Goal: Information Seeking & Learning: Understand process/instructions

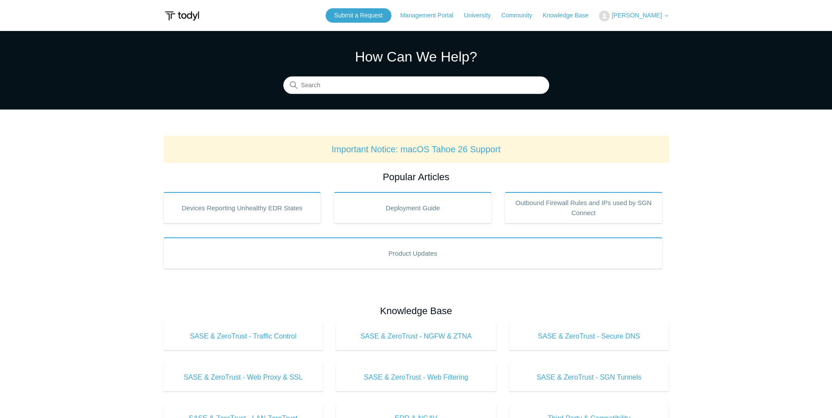
click at [639, 17] on span "[PERSON_NAME]" at bounding box center [637, 15] width 50 height 7
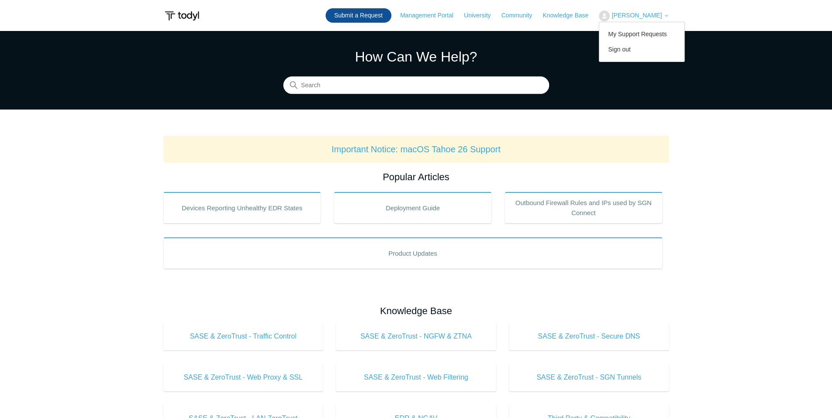
click at [355, 13] on link "Submit a Request" at bounding box center [359, 15] width 66 height 14
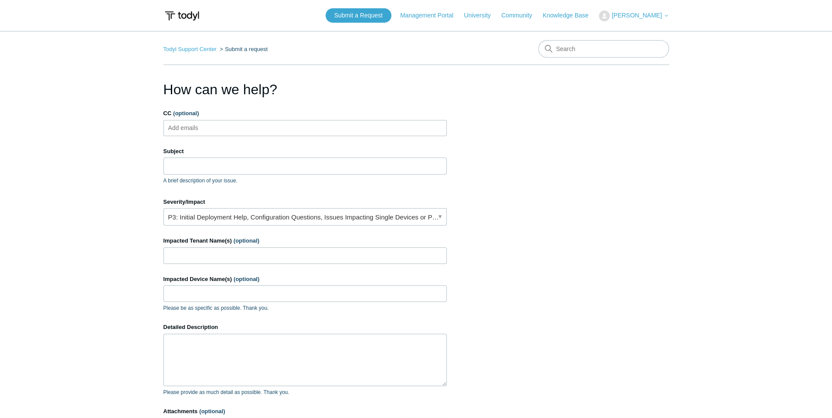
click at [228, 131] on ul "Add emails" at bounding box center [304, 128] width 283 height 16
click at [215, 126] on input "john@cmitwestdfenver.com" at bounding box center [215, 127] width 100 height 13
type input "john@cmitwestdenver.com"
click at [199, 167] on input "Subject" at bounding box center [304, 165] width 283 height 17
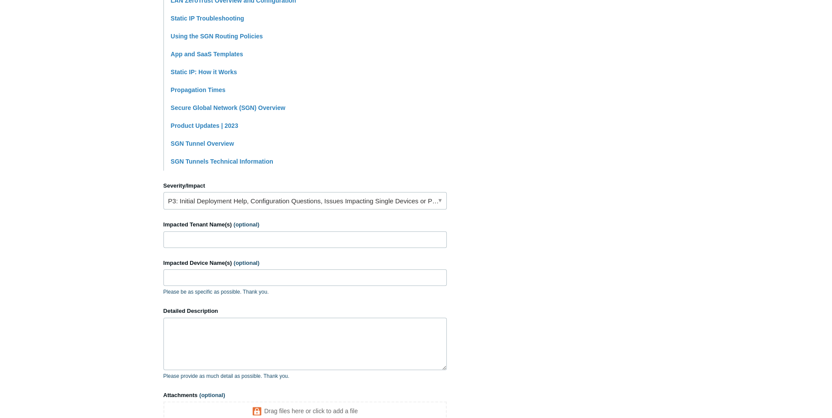
scroll to position [229, 0]
type input "SGN not reconnecting when changing Access Points within the same building and n…"
click at [296, 197] on link "P3: Initial Deployment Help, Configuration Questions, Issues Impacting Single D…" at bounding box center [304, 199] width 283 height 17
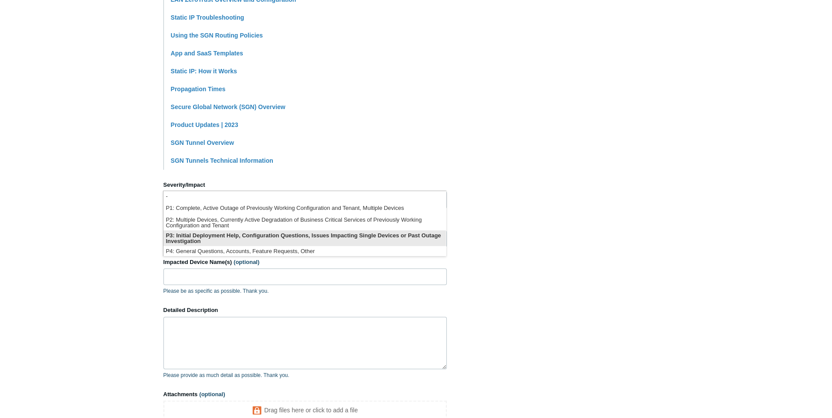
click at [194, 235] on li "P3: Initial Deployment Help, Configuration Questions, Issues Impacting Single D…" at bounding box center [304, 238] width 282 height 16
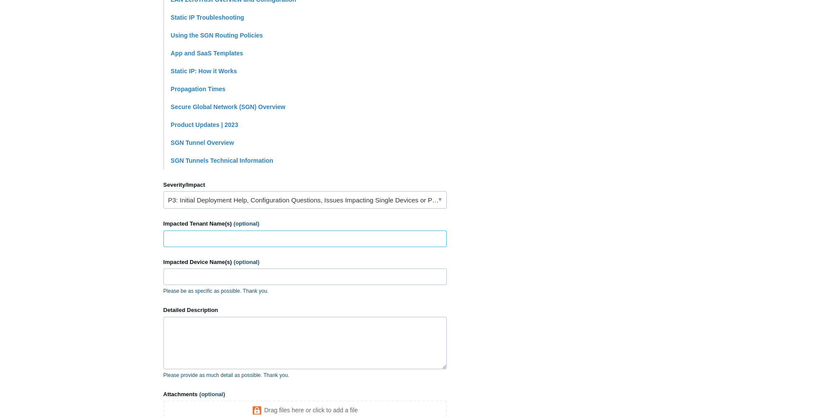
click at [199, 233] on input "Impacted Tenant Name(s) (optional)" at bounding box center [304, 238] width 283 height 17
type input "Abiding Hope Lutheran Church"
click at [186, 273] on input "Impacted Device Name(s) (optional)" at bounding box center [304, 276] width 283 height 17
type input "CMIT-TOMLAPTOP"
click at [214, 328] on textarea "Detailed Description" at bounding box center [304, 342] width 283 height 52
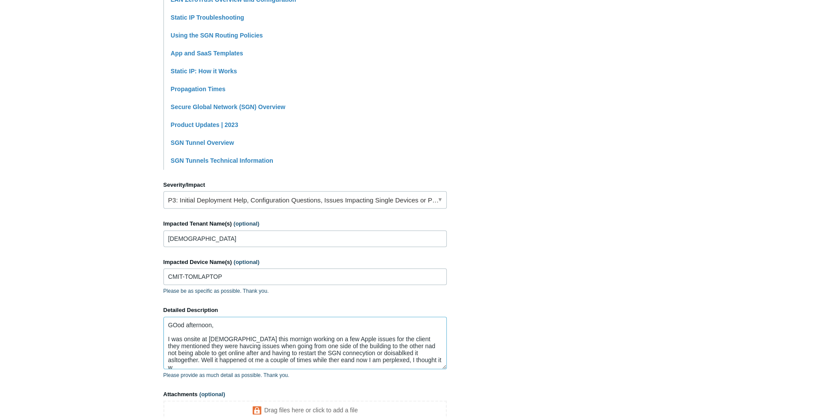
scroll to position [2, 0]
type textarea "GOod afternoon, I was onsite at Abiding Hope Lutheran Church this mornign worki…"
drag, startPoint x: 409, startPoint y: 364, endPoint x: 142, endPoint y: 316, distance: 271.0
click at [142, 316] on main "Todyl Support Center Submit a request How can we help? CC (optional) john@cmitw…" at bounding box center [416, 127] width 832 height 651
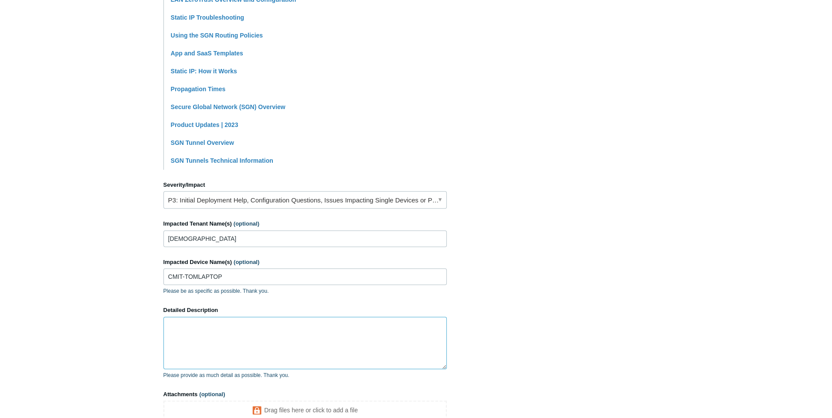
click at [320, 323] on textarea "Detailed Description" at bounding box center [304, 342] width 283 height 52
paste textarea "I was onsite at Abiding Hope Lutheran Church this morning working through a few…"
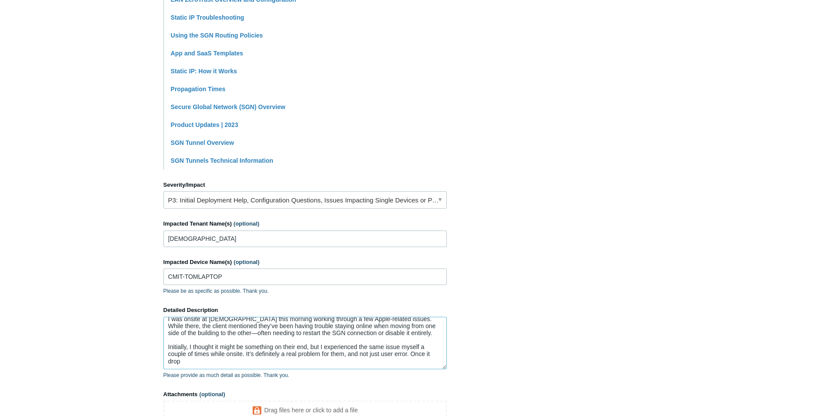
scroll to position [9, 0]
click at [421, 363] on textarea "I was onsite at Abiding Hope Lutheran Church this morning working through a few…" at bounding box center [304, 342] width 283 height 52
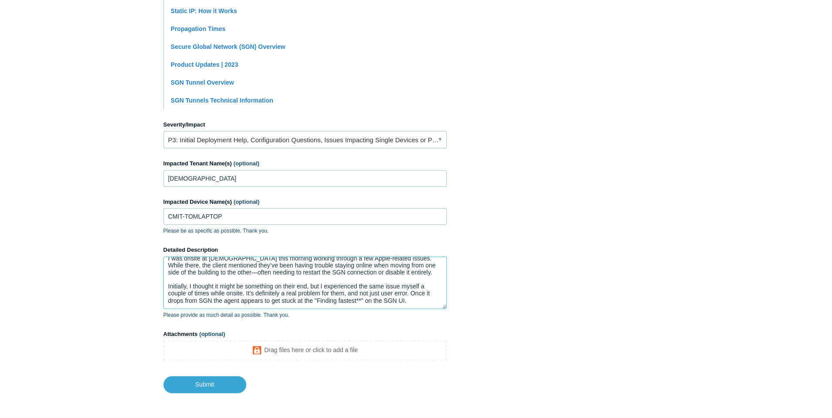
scroll to position [294, 0]
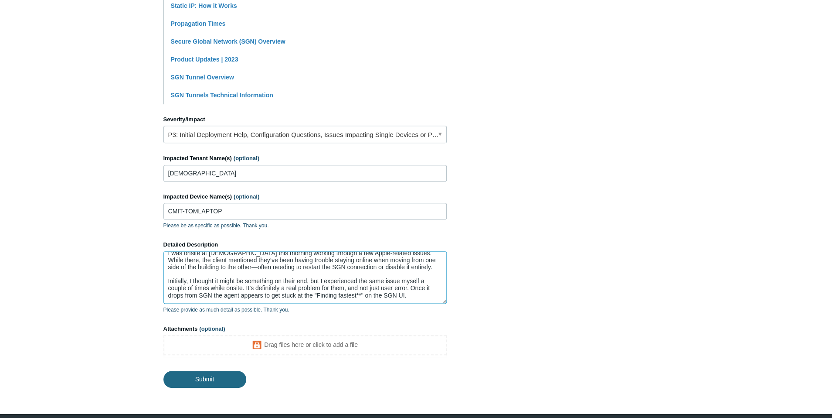
type textarea "I was onsite at Abiding Hope Lutheran Church this morning working through a few…"
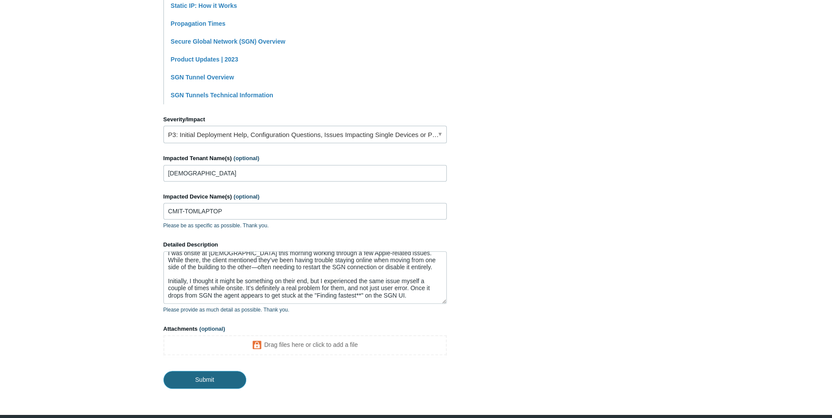
click at [207, 379] on input "Submit" at bounding box center [204, 378] width 83 height 17
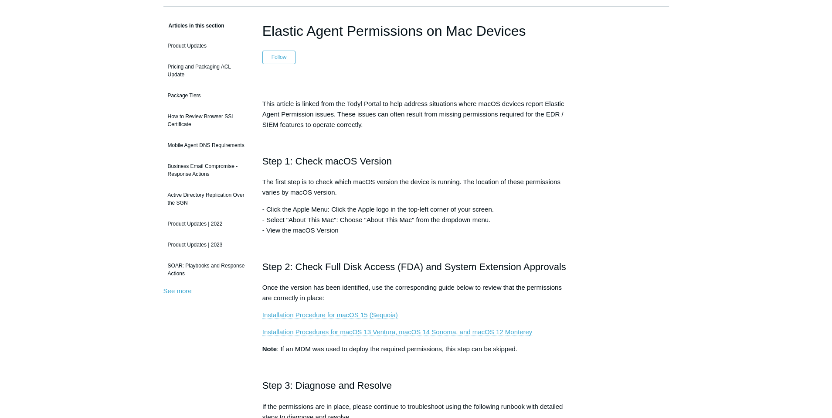
scroll to position [65, 0]
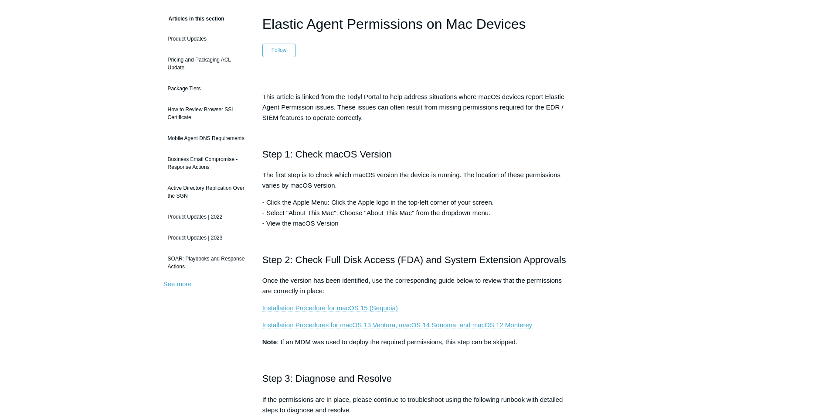
click at [364, 324] on link "Installation Procedures for macOS 13 Ventura, macOS 14 Sonoma, and macOS 12 Mon…" at bounding box center [397, 325] width 270 height 8
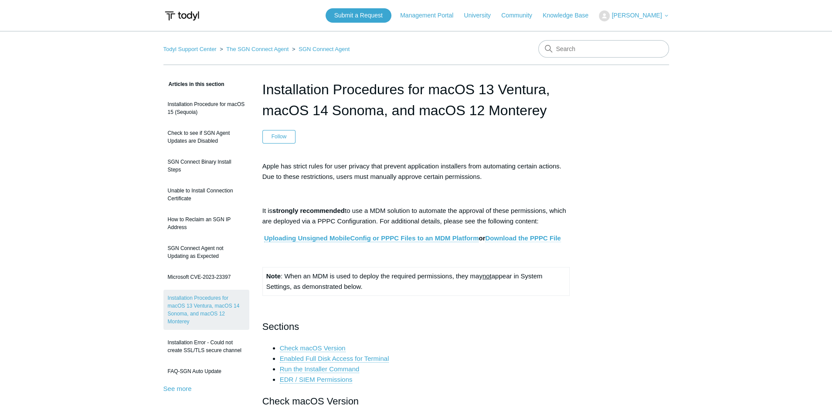
click at [513, 235] on link "Download the PPPC File" at bounding box center [522, 238] width 75 height 8
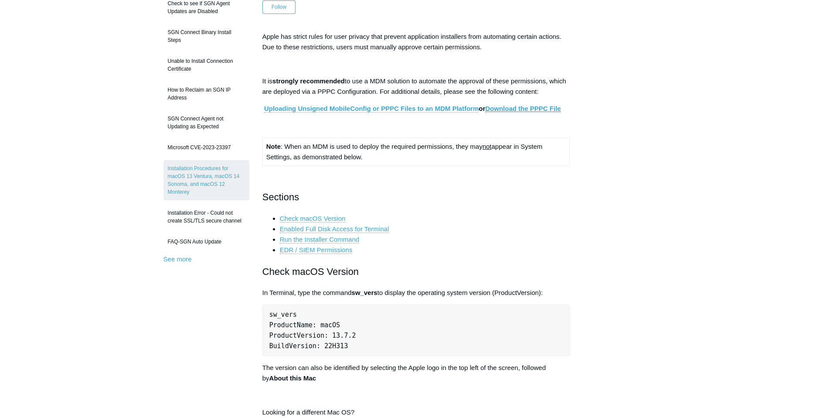
scroll to position [131, 0]
drag, startPoint x: 268, startPoint y: 311, endPoint x: 319, endPoint y: 314, distance: 50.6
click at [319, 314] on pre "sw_vers ProductName: macOS ProductVersion: 13.7.2 BuildVersion: 22H313" at bounding box center [416, 328] width 308 height 51
copy pre "sw_vers"
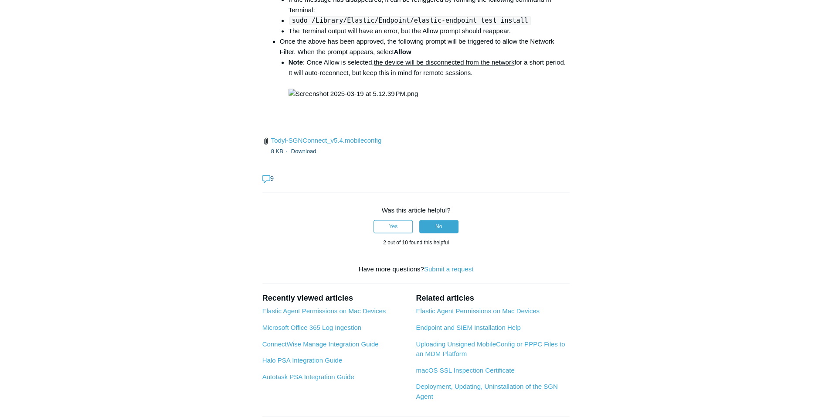
scroll to position [1340, 0]
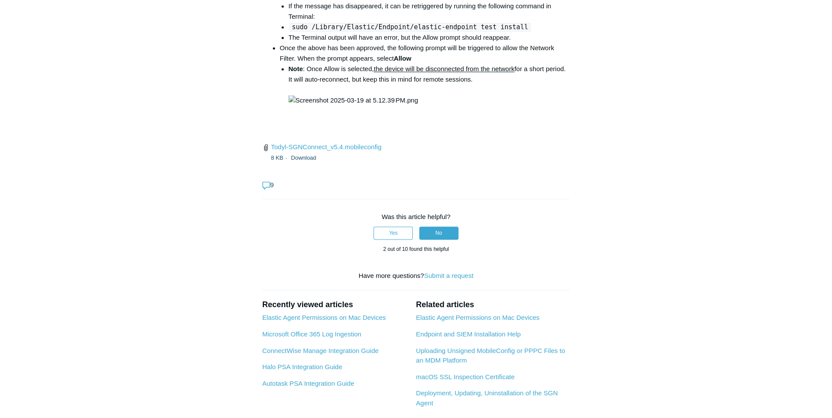
drag, startPoint x: 384, startPoint y: 111, endPoint x: 524, endPoint y: 113, distance: 139.5
copy code "open /Library/PrivilegedHelperTools/"
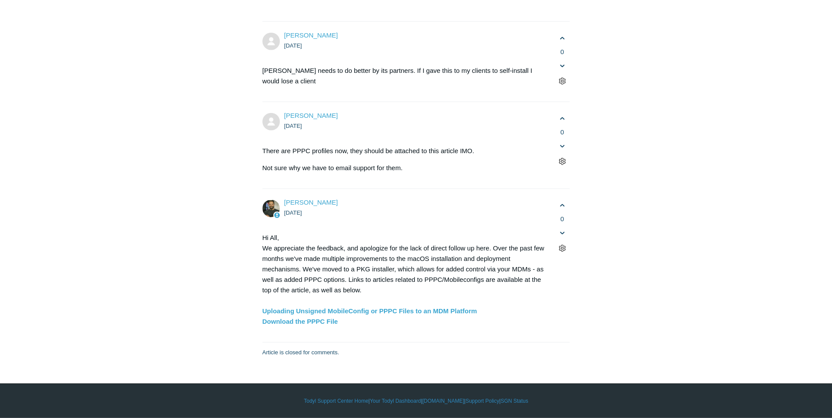
scroll to position [2419, 0]
drag, startPoint x: 291, startPoint y: 277, endPoint x: 511, endPoint y: 275, distance: 220.6
copy code "sudo /Library/Elastic/Endpoint/elastic-endpoint test install"
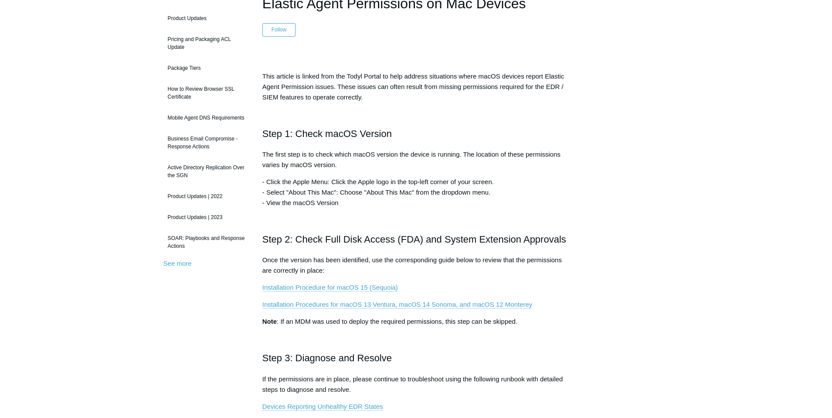
scroll to position [98, 0]
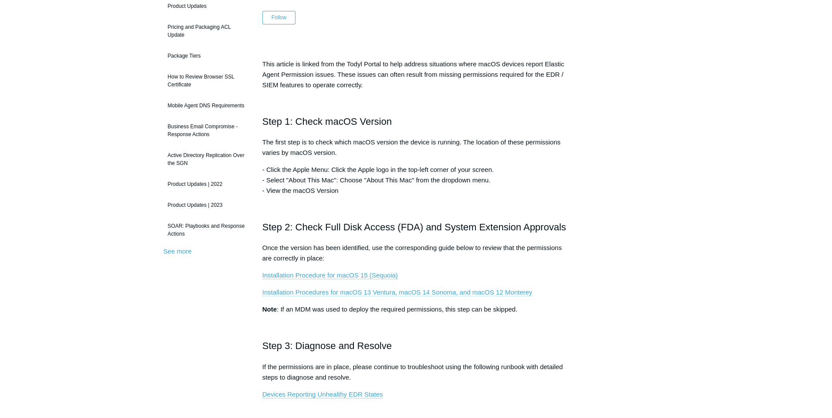
click at [441, 290] on link "Installation Procedures for macOS 13 Ventura, macOS 14 Sonoma, and macOS 12 Mon…" at bounding box center [397, 292] width 270 height 8
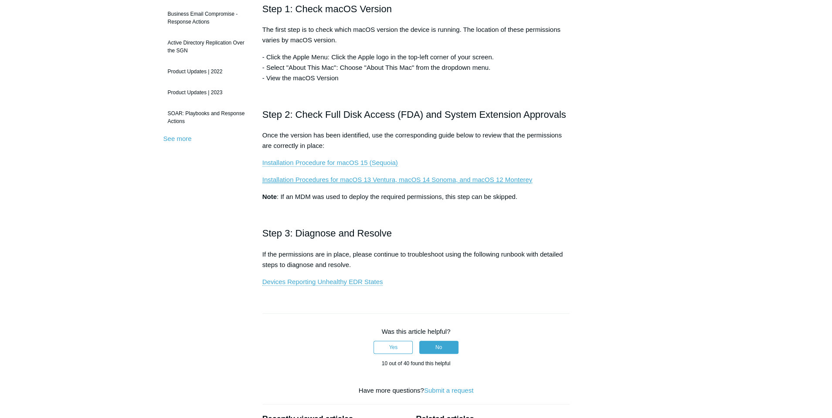
scroll to position [229, 0]
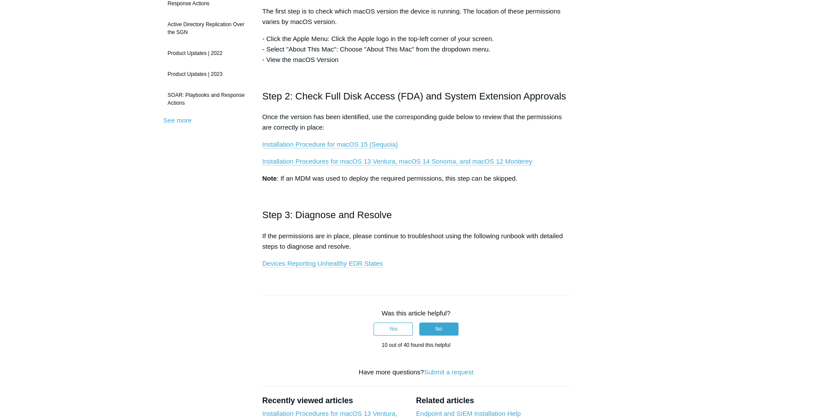
click at [323, 265] on link "Devices Reporting Unhealthy EDR States" at bounding box center [322, 263] width 121 height 8
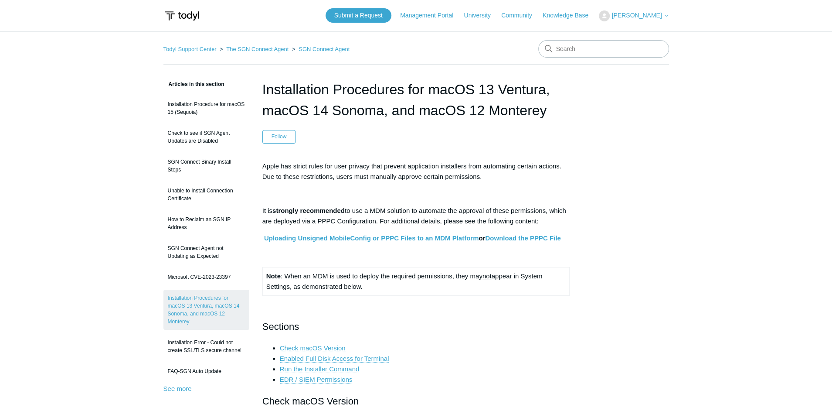
click at [305, 368] on link "Run the Installer Command" at bounding box center [320, 369] width 80 height 8
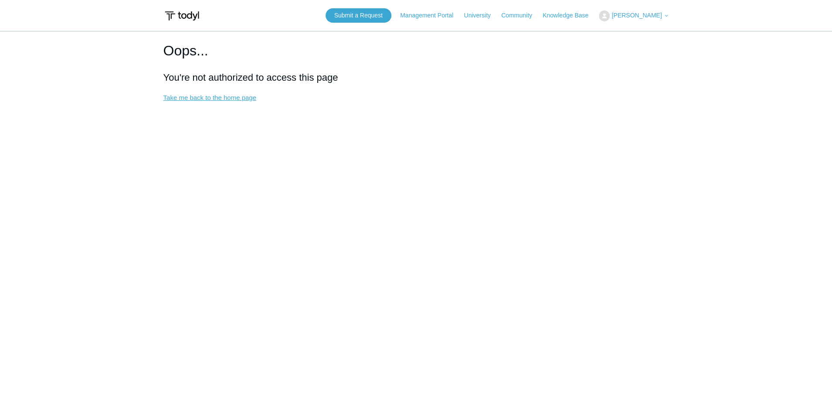
click at [173, 99] on link "Take me back to the home page" at bounding box center [209, 97] width 93 height 7
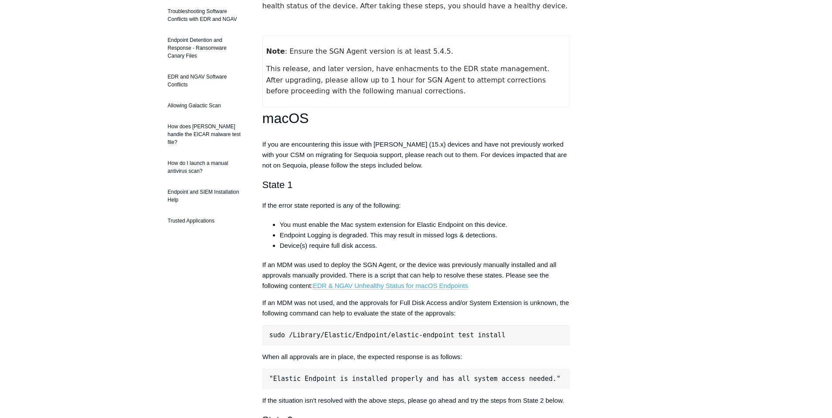
scroll to position [163, 0]
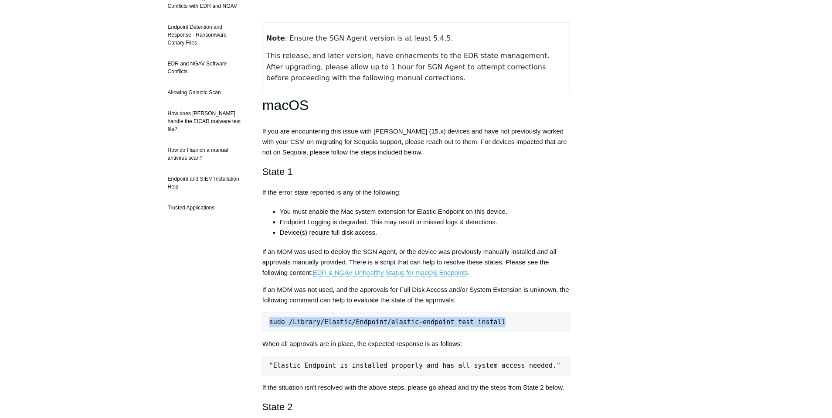
drag, startPoint x: 268, startPoint y: 323, endPoint x: 501, endPoint y: 322, distance: 233.2
click at [501, 322] on pre "sudo /Library/Elastic/Endpoint/elastic-endpoint test install" at bounding box center [416, 322] width 308 height 20
copy pre "sudo /Library/Elastic/Endpoint/elastic-endpoint test install"
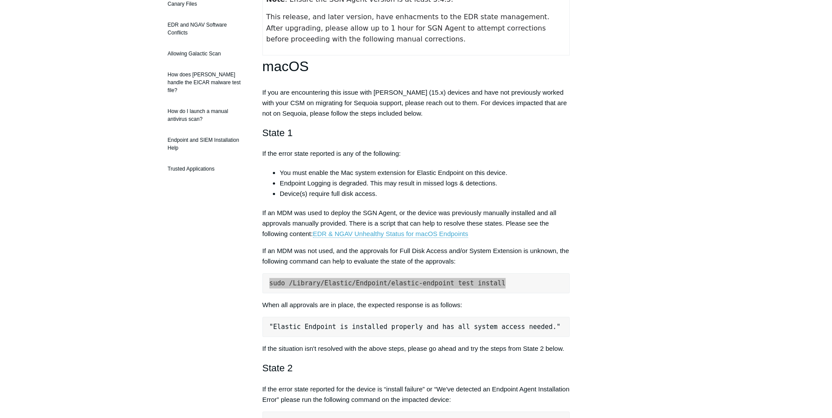
scroll to position [294, 0]
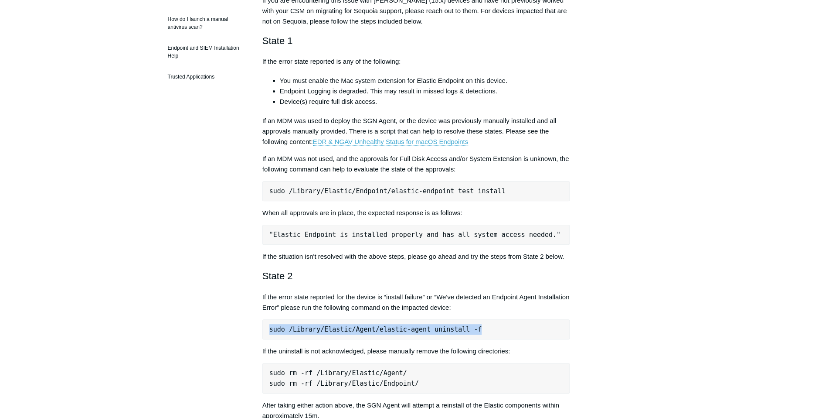
drag, startPoint x: 269, startPoint y: 329, endPoint x: 514, endPoint y: 338, distance: 245.6
click at [514, 338] on pre "sudo /Library/Elastic/Agent/elastic-agent uninstall -f" at bounding box center [416, 329] width 308 height 20
copy pre "sudo /Library/Elastic/Agent/elastic-agent uninstall -f"
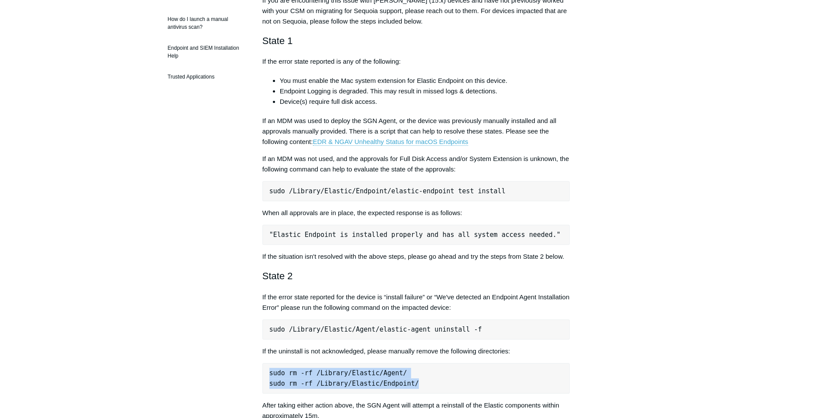
drag, startPoint x: 269, startPoint y: 373, endPoint x: 433, endPoint y: 380, distance: 163.6
click at [433, 380] on pre "sudo rm -rf /Library/Elastic/Agent/ sudo rm -rf /Library/Elastic/Endpoint/" at bounding box center [416, 378] width 308 height 31
copy pre "sudo rm -rf /Library/Elastic/Agent/ sudo rm -rf /Library/Elastic/Endpoint/"
click at [286, 371] on pre "sudo rm -rf /Library/Elastic/Agent/ sudo rm -rf /Library/Elastic/Endpoint/" at bounding box center [416, 378] width 308 height 31
drag, startPoint x: 267, startPoint y: 371, endPoint x: 415, endPoint y: 375, distance: 148.2
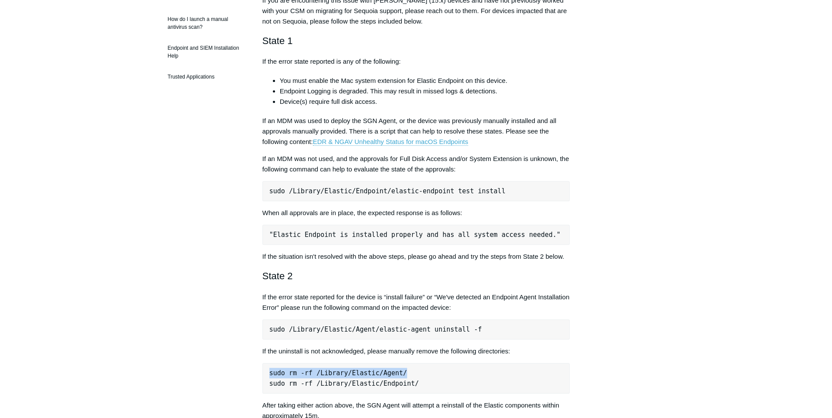
click at [415, 375] on pre "sudo rm -rf /Library/Elastic/Agent/ sudo rm -rf /Library/Elastic/Endpoint/" at bounding box center [416, 378] width 308 height 31
copy pre "sudo rm -rf /Library/Elastic/Agent/"
drag, startPoint x: 271, startPoint y: 384, endPoint x: 421, endPoint y: 383, distance: 150.8
click at [421, 383] on pre "sudo rm -rf /Library/Elastic/Agent/ sudo rm -rf /Library/Elastic/Endpoint/" at bounding box center [416, 378] width 308 height 31
copy pre "sudo rm -rf /Library/Elastic/Endpoint/"
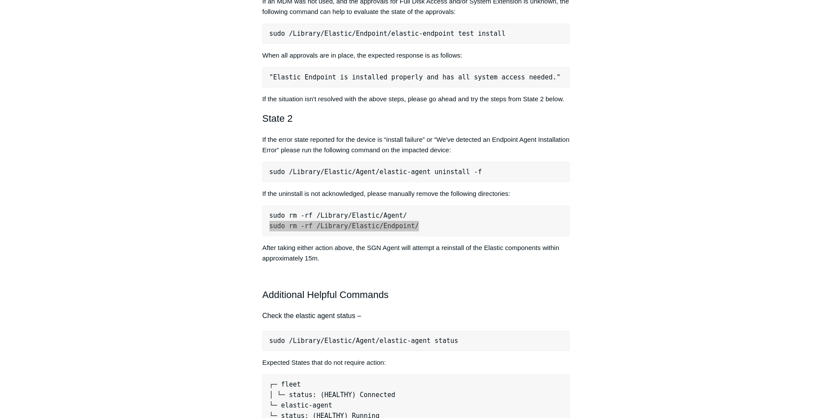
scroll to position [458, 0]
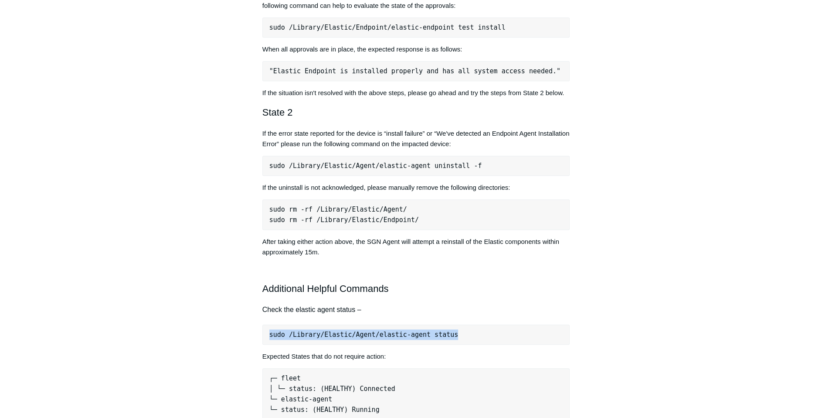
drag, startPoint x: 269, startPoint y: 333, endPoint x: 432, endPoint y: 333, distance: 162.6
click at [452, 335] on pre "sudo /Library/Elastic/Agent/elastic-agent status" at bounding box center [416, 334] width 308 height 20
copy pre "sudo /Library/Elastic/Agent/elastic-agent status"
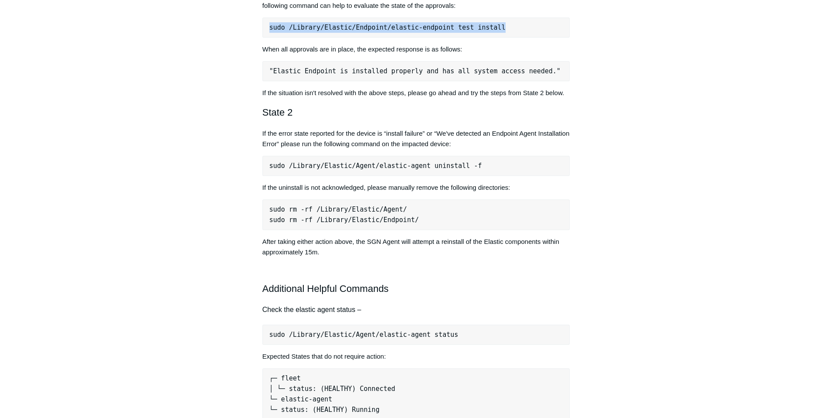
drag, startPoint x: 266, startPoint y: 28, endPoint x: 490, endPoint y: 20, distance: 224.6
click at [490, 19] on pre "sudo /Library/Elastic/Endpoint/elastic-endpoint test install" at bounding box center [416, 27] width 308 height 20
copy pre "sudo /Library/Elastic/Endpoint/elastic-endpoint test install"
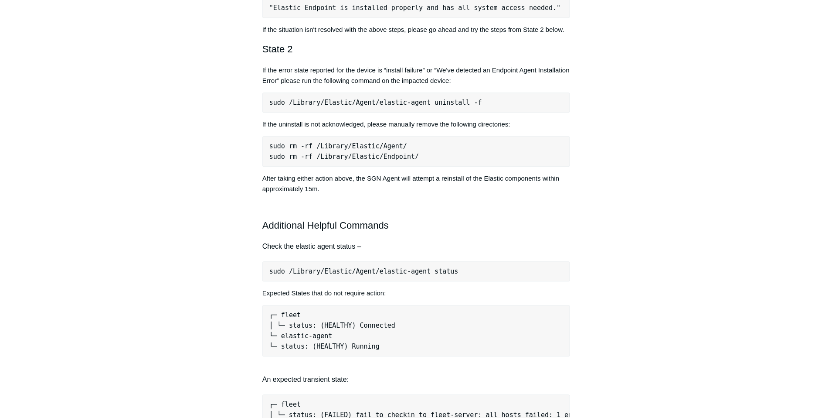
scroll to position [556, 0]
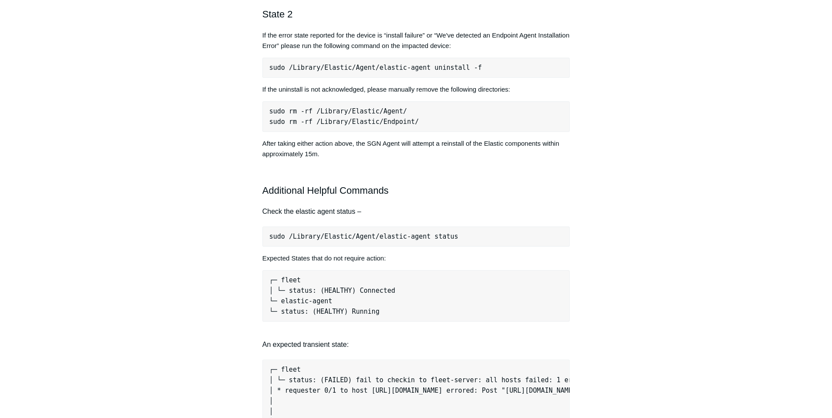
click at [270, 235] on pre "sudo /Library/Elastic/Agent/elastic-agent status" at bounding box center [416, 236] width 308 height 20
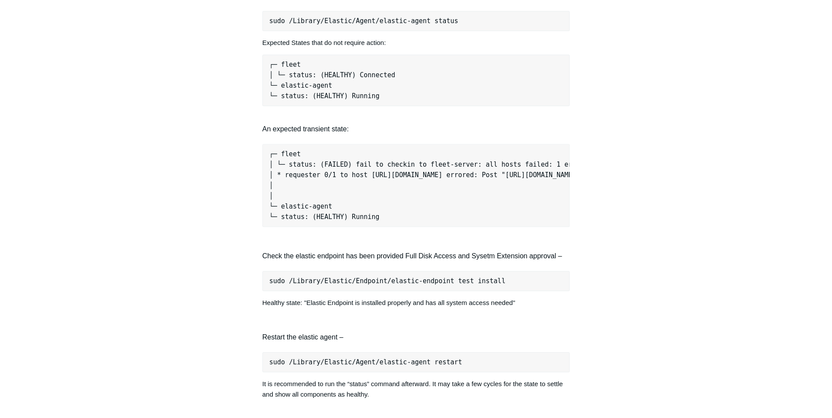
scroll to position [785, 0]
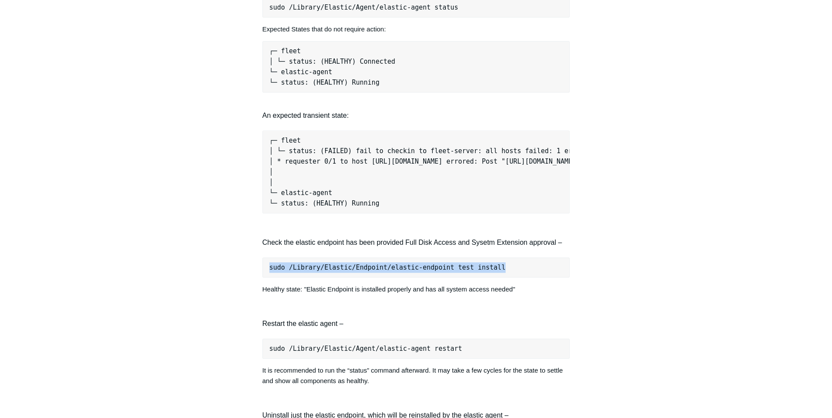
drag, startPoint x: 271, startPoint y: 269, endPoint x: 471, endPoint y: 267, distance: 200.5
click at [514, 266] on pre "sudo /Library/Elastic/Endpoint/elastic-endpoint test install" at bounding box center [416, 267] width 308 height 20
copy pre "sudo /Library/Elastic/Endpoint/elastic-endpoint test install"
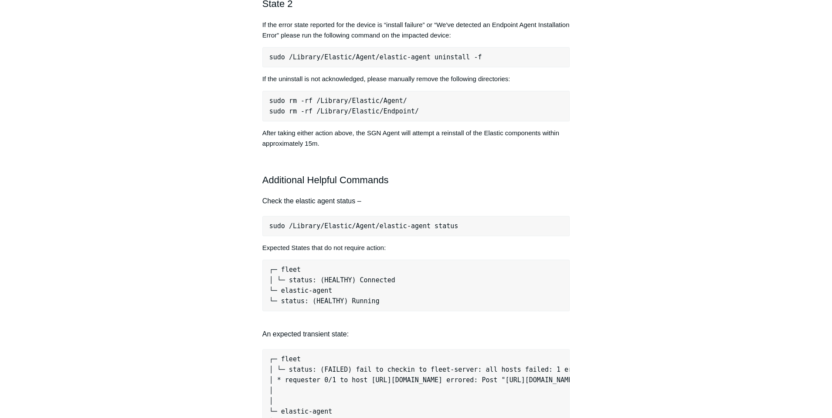
scroll to position [556, 0]
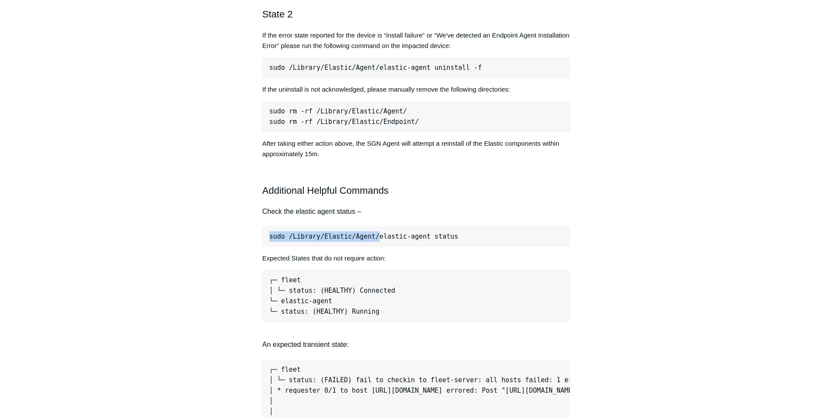
drag, startPoint x: 269, startPoint y: 234, endPoint x: 371, endPoint y: 238, distance: 102.0
click at [371, 238] on pre "sudo /Library/Elastic/Agent/elastic-agent status" at bounding box center [416, 236] width 308 height 20
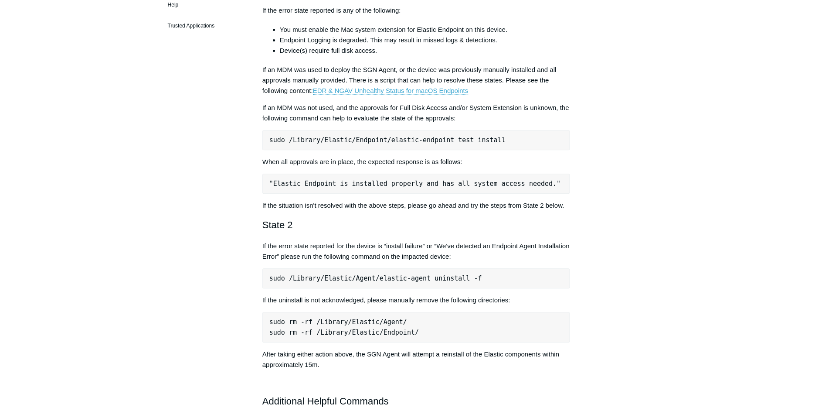
scroll to position [327, 0]
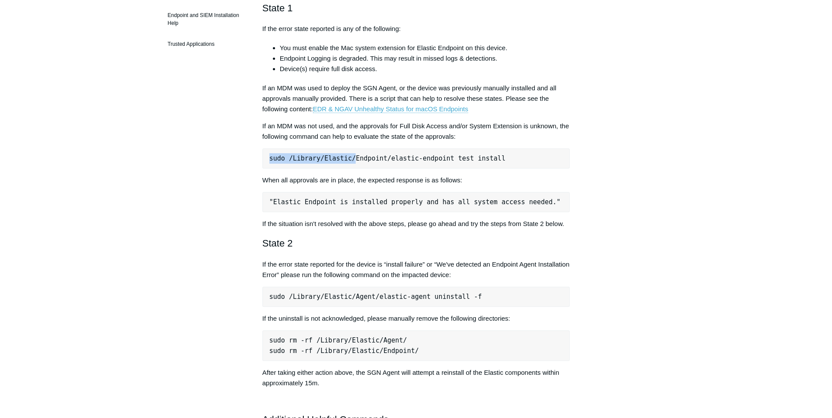
drag, startPoint x: 269, startPoint y: 159, endPoint x: 349, endPoint y: 158, distance: 79.8
click at [349, 158] on pre "sudo /Library/Elastic/Endpoint/elastic-endpoint test install" at bounding box center [416, 158] width 308 height 20
copy pre "sudo /Library/Elastic/"
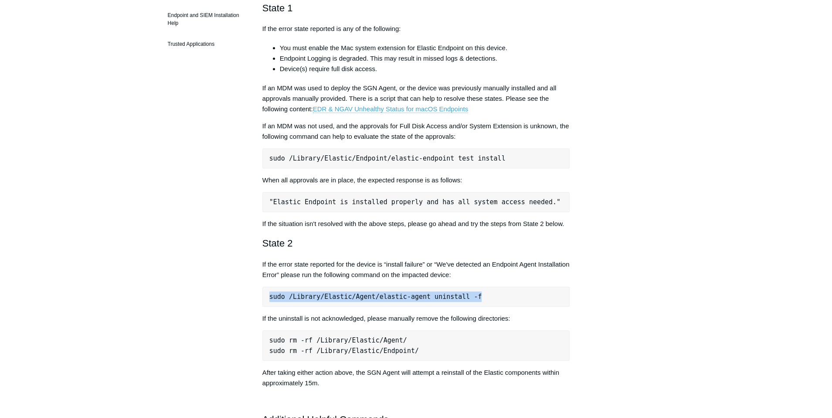
drag, startPoint x: 268, startPoint y: 296, endPoint x: 473, endPoint y: 292, distance: 205.8
click at [472, 293] on pre "sudo /Library/Elastic/Agent/elastic-agent uninstall -f" at bounding box center [416, 296] width 308 height 20
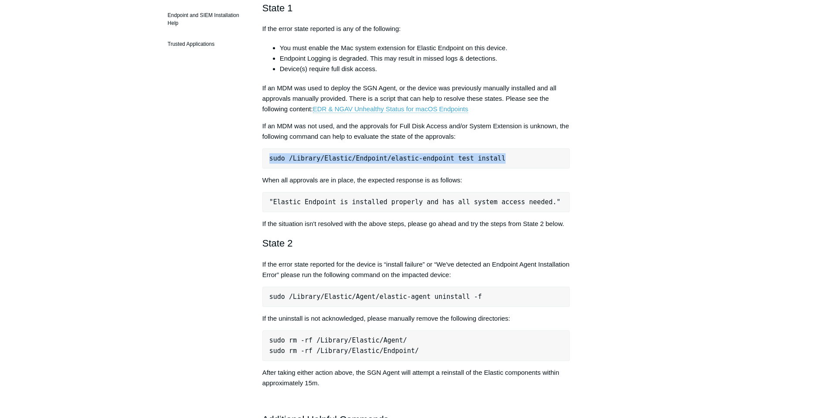
drag, startPoint x: 266, startPoint y: 159, endPoint x: 467, endPoint y: 162, distance: 201.4
click at [524, 159] on pre "sudo /Library/Elastic/Endpoint/elastic-endpoint test install" at bounding box center [416, 158] width 308 height 20
copy pre "sudo /Library/Elastic/Endpoint/elastic-endpoint test install"
